Goal: Check status

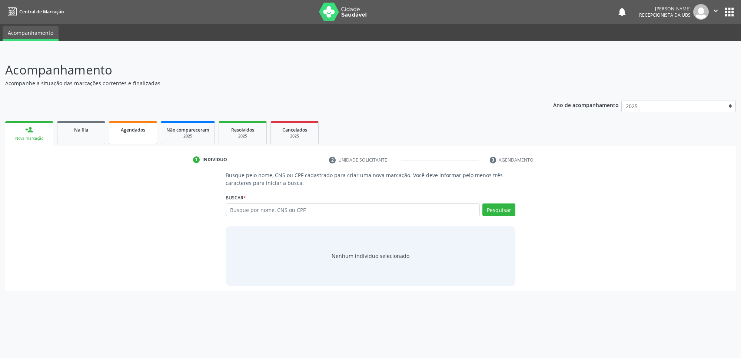
click at [136, 123] on link "Agendados" at bounding box center [133, 132] width 48 height 23
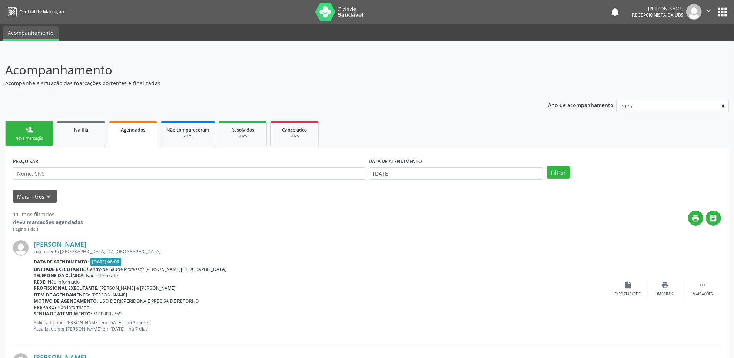
click at [442, 167] on div "DATA DE ATENDIMENTO" at bounding box center [456, 161] width 174 height 11
click at [441, 170] on input "[DATE]" at bounding box center [456, 173] width 174 height 13
click at [409, 271] on span "30" at bounding box center [409, 270] width 14 height 14
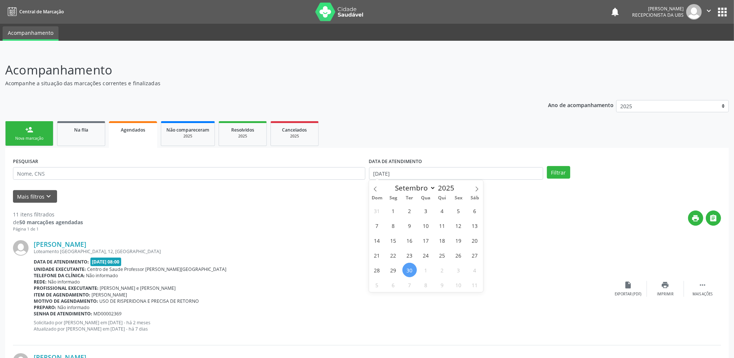
type input "[DATE]"
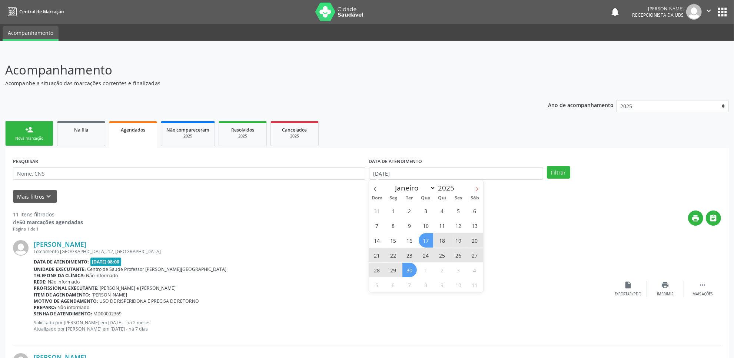
click at [478, 186] on icon at bounding box center [476, 188] width 5 height 5
select select "9"
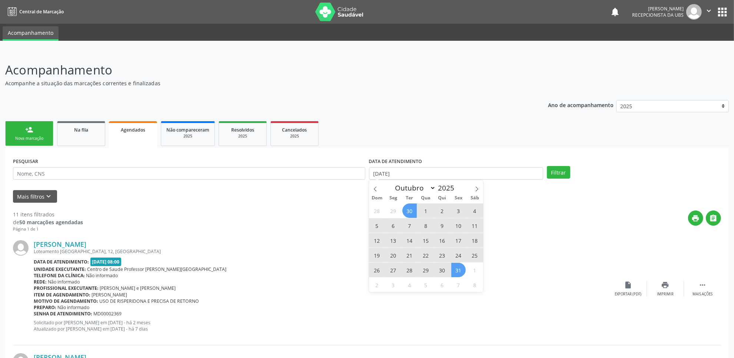
click at [454, 269] on span "31" at bounding box center [458, 270] width 14 height 14
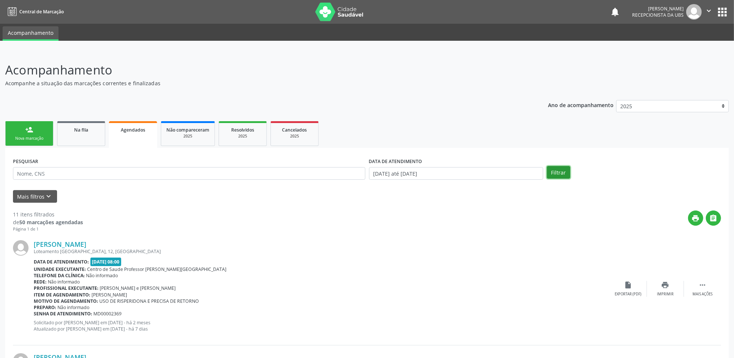
click at [558, 173] on button "Filtrar" at bounding box center [558, 172] width 23 height 13
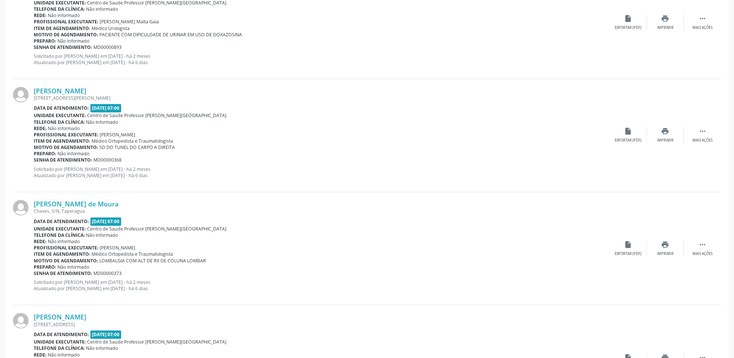
scroll to position [1401, 0]
